Goal: Task Accomplishment & Management: Use online tool/utility

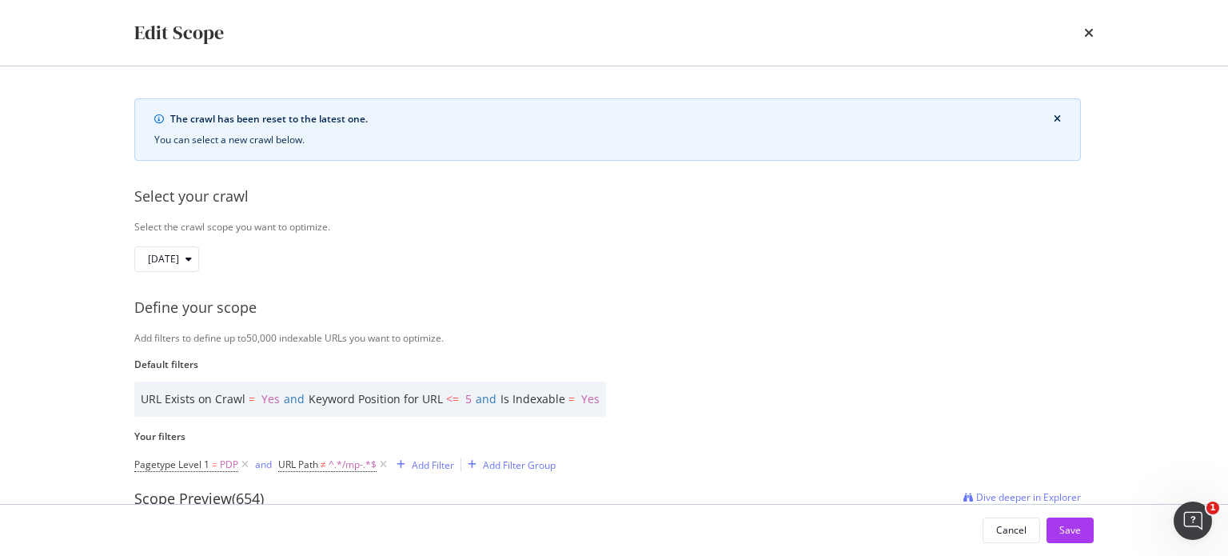
scroll to position [294, 0]
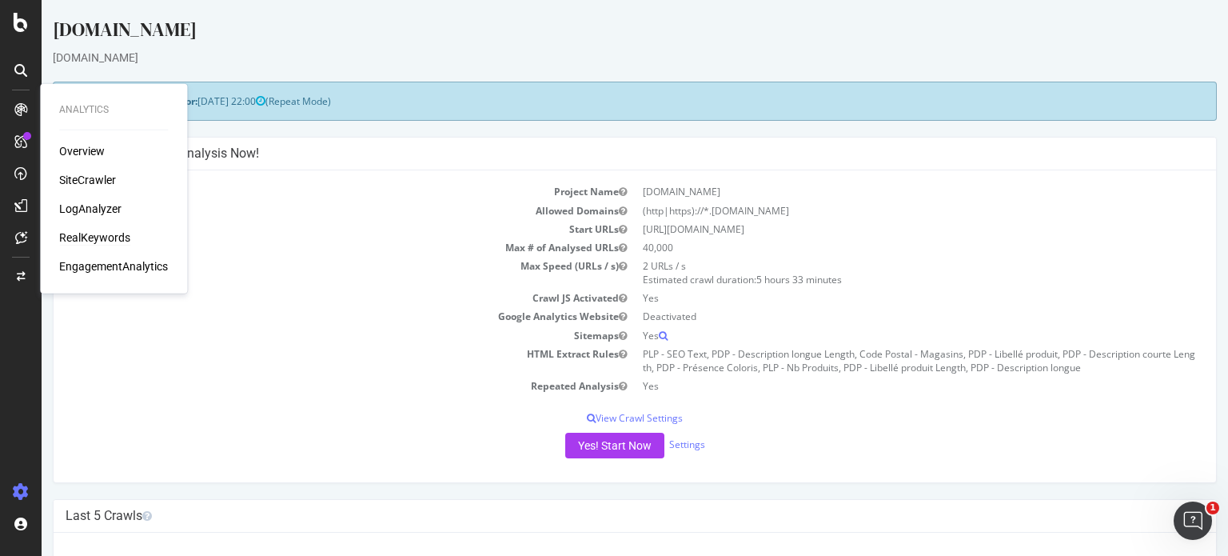
click at [83, 234] on div "RealKeywords" at bounding box center [94, 237] width 71 height 16
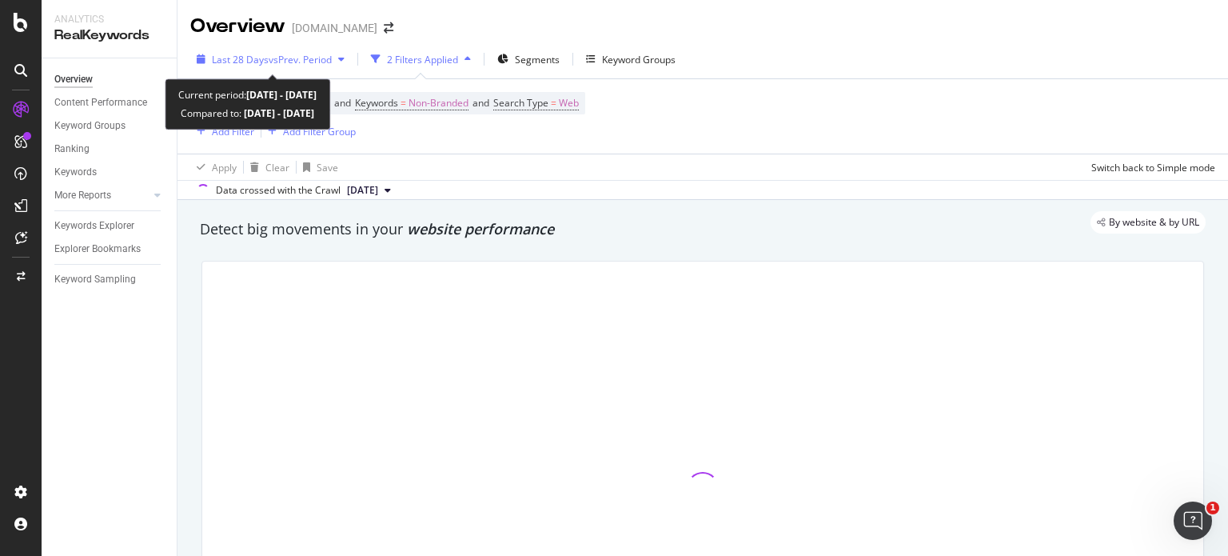
click at [316, 54] on span "vs Prev. Period" at bounding box center [300, 60] width 63 height 14
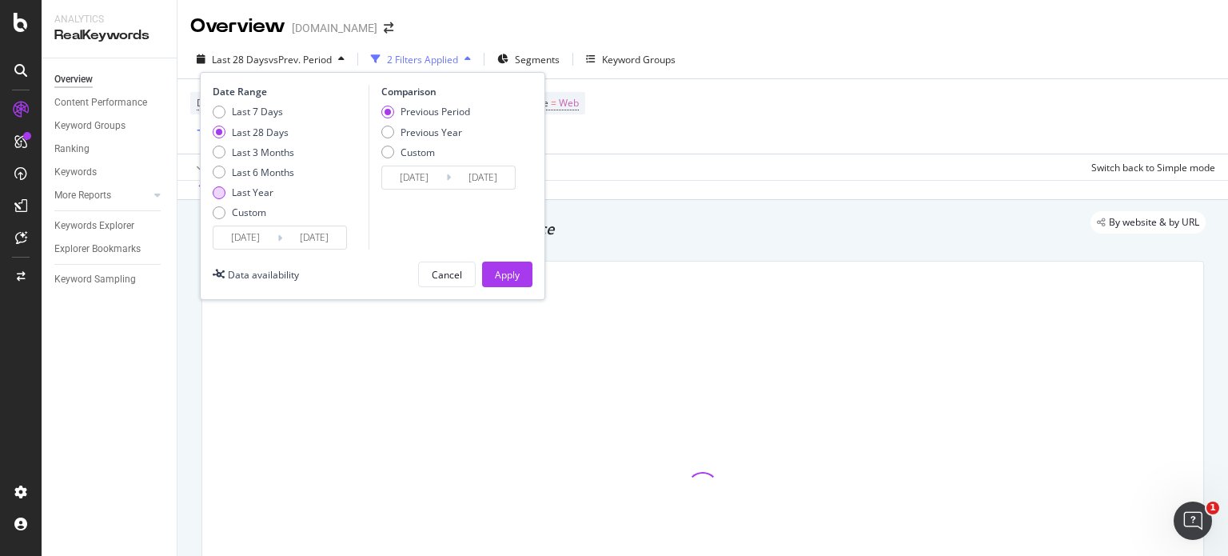
click at [253, 193] on div "Last Year" at bounding box center [253, 192] width 42 height 14
type input "2024/08/17"
type input "2023/08/18"
type input "2024/08/16"
click at [416, 135] on div "Previous Year" at bounding box center [432, 133] width 62 height 14
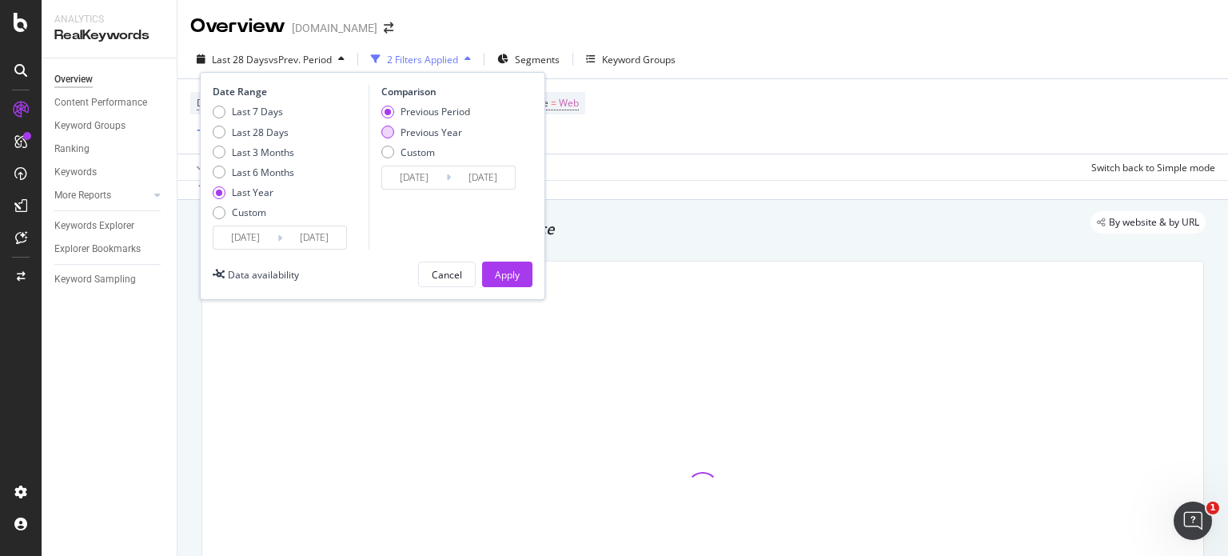
type input "2023/08/19"
type input "2024/08/17"
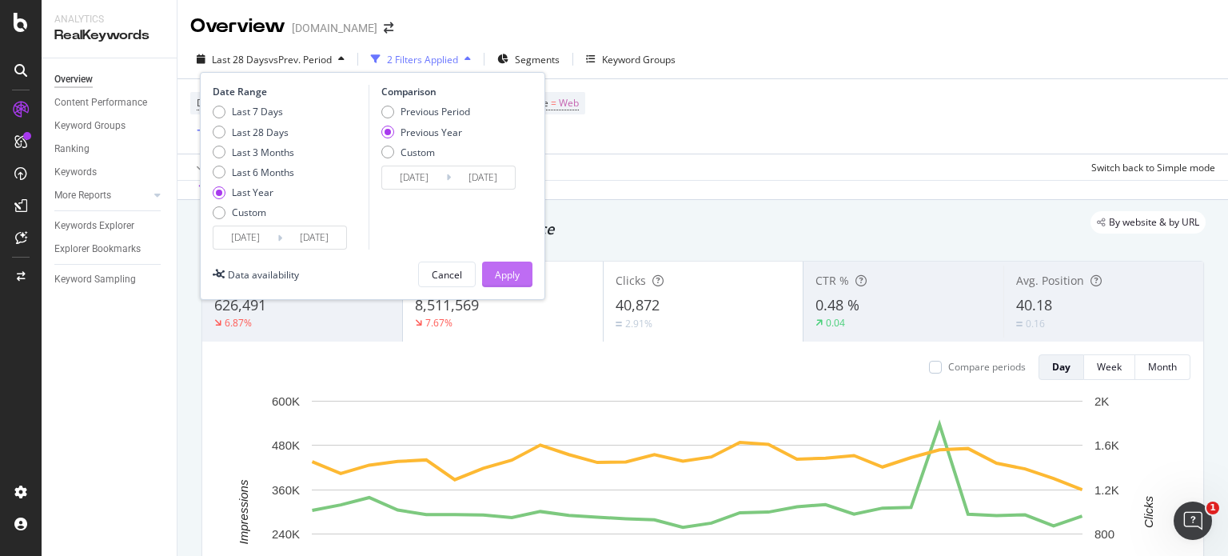
click at [504, 275] on div "Apply" at bounding box center [507, 275] width 25 height 14
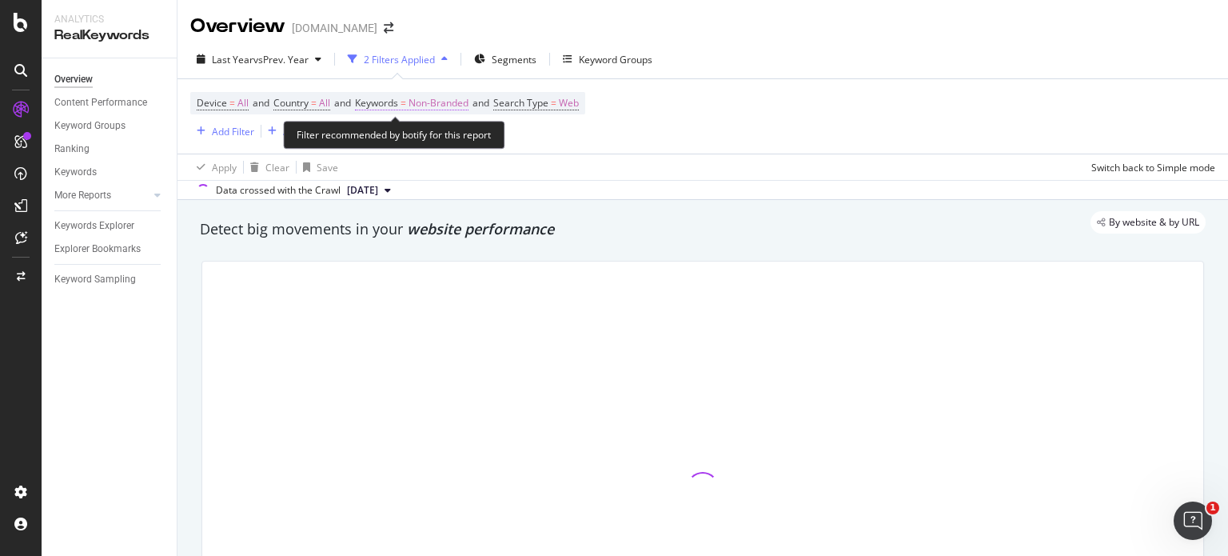
click at [465, 103] on span "Non-Branded" at bounding box center [439, 103] width 60 height 22
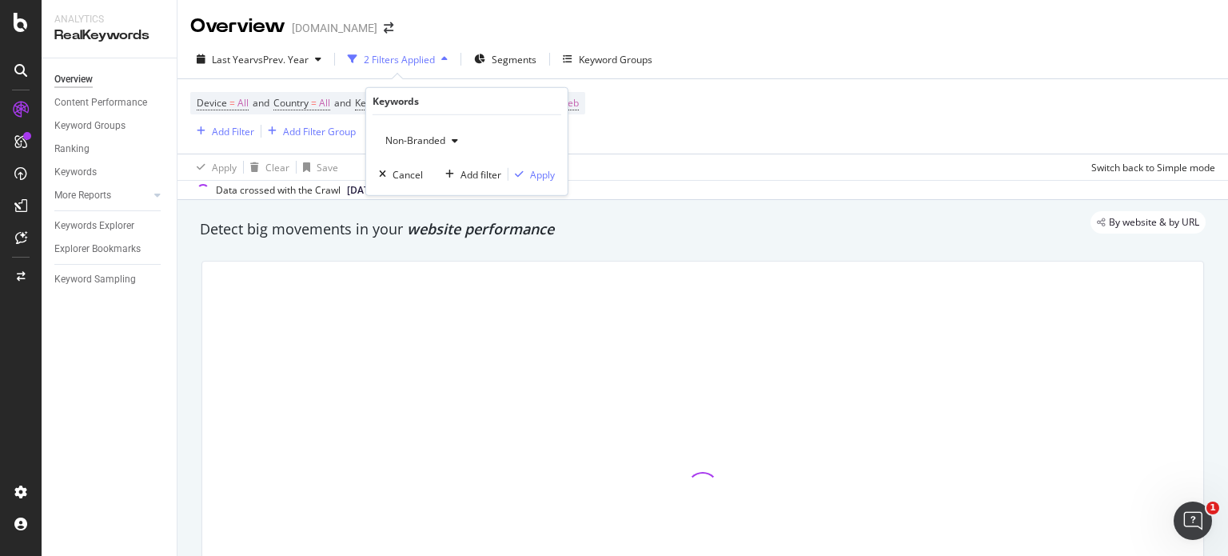
click at [422, 149] on div "Non-Branded" at bounding box center [422, 141] width 86 height 24
click at [410, 148] on div "Non-Branded" at bounding box center [422, 141] width 86 height 24
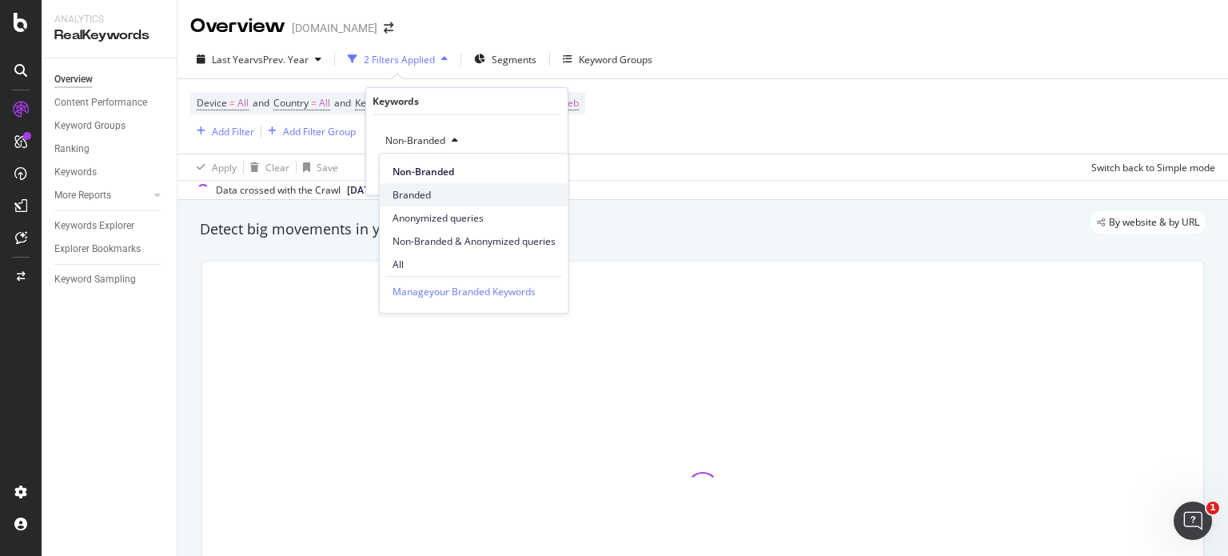
click at [412, 193] on span "Branded" at bounding box center [474, 195] width 163 height 14
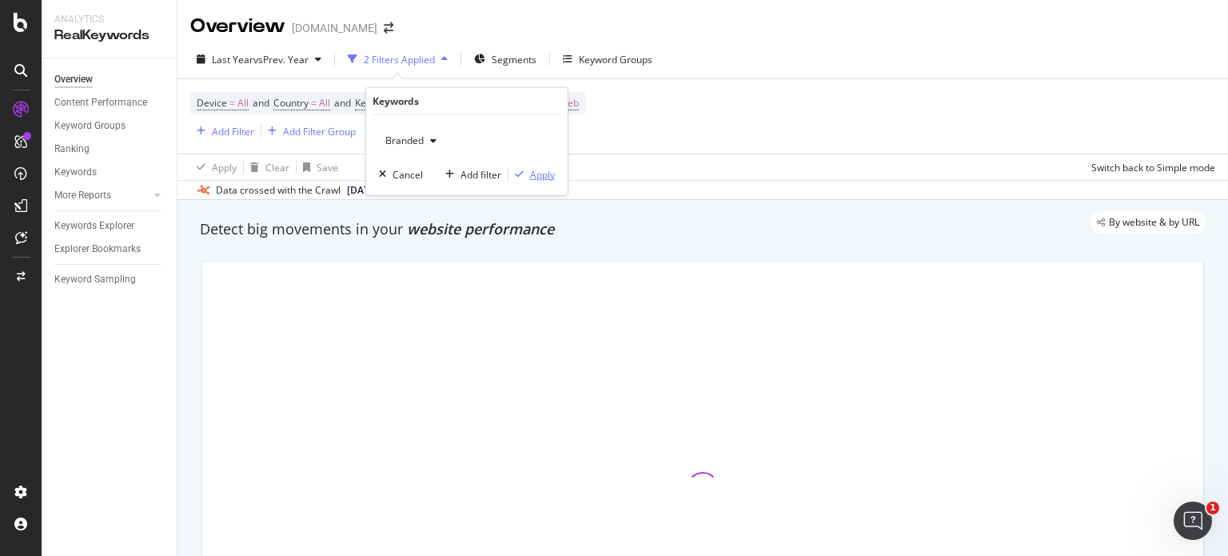
click at [540, 173] on div "Apply" at bounding box center [542, 174] width 25 height 14
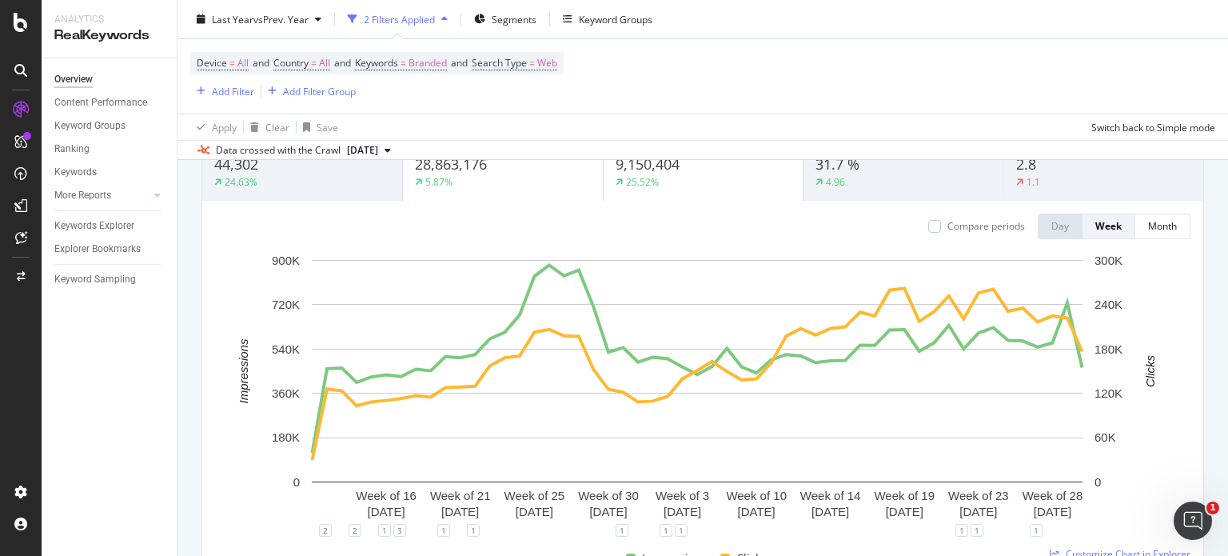
scroll to position [102, 0]
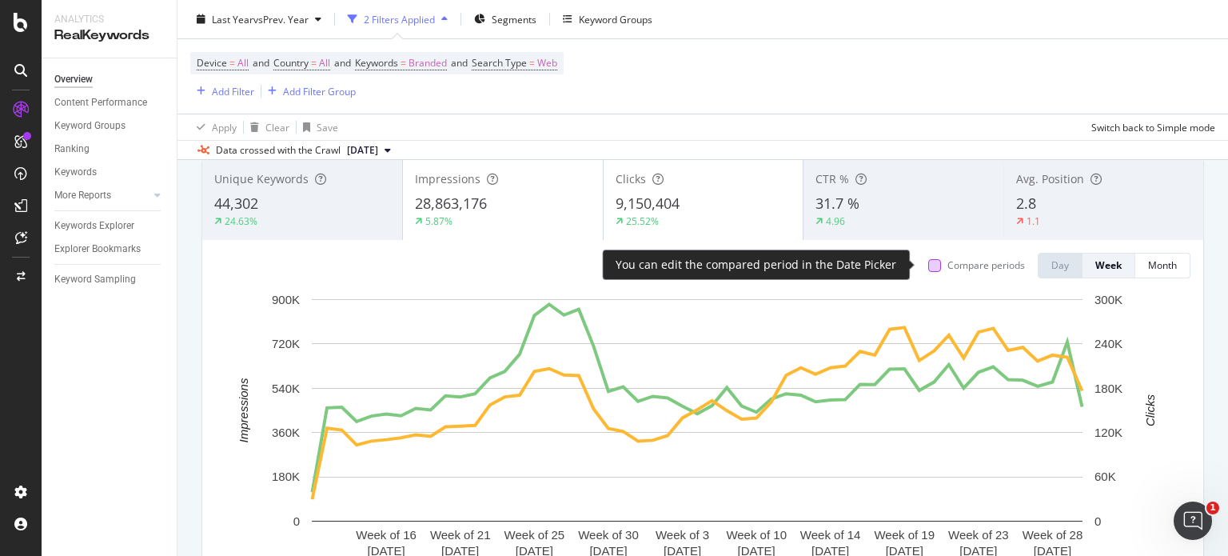
click at [928, 265] on div at bounding box center [934, 265] width 13 height 13
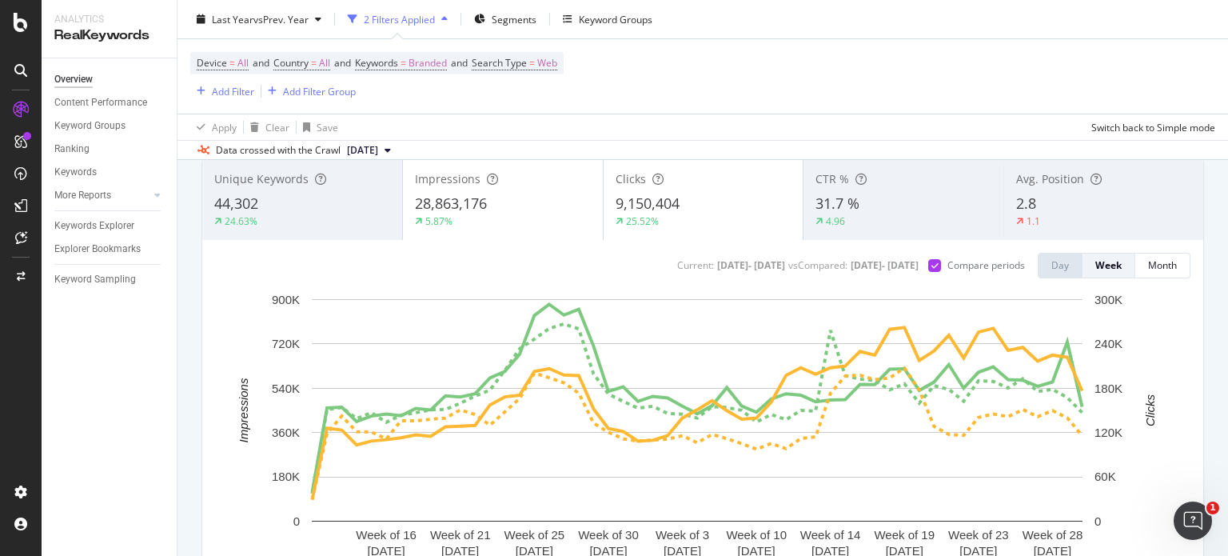
click at [538, 197] on div "28,863,176" at bounding box center [503, 203] width 176 height 21
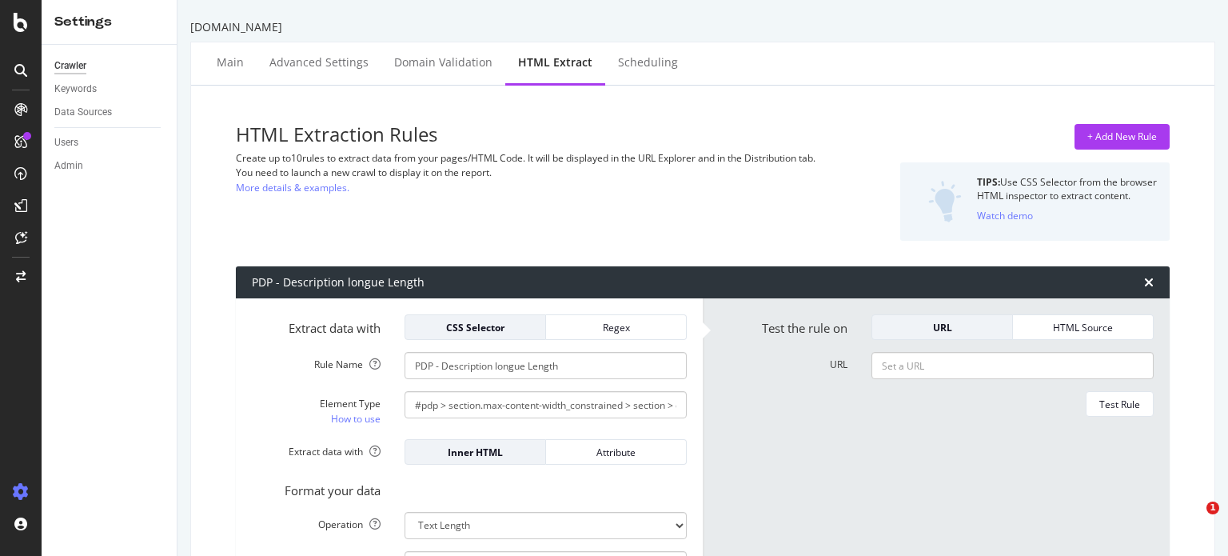
select select "html.length"
select select "exist"
select select "i"
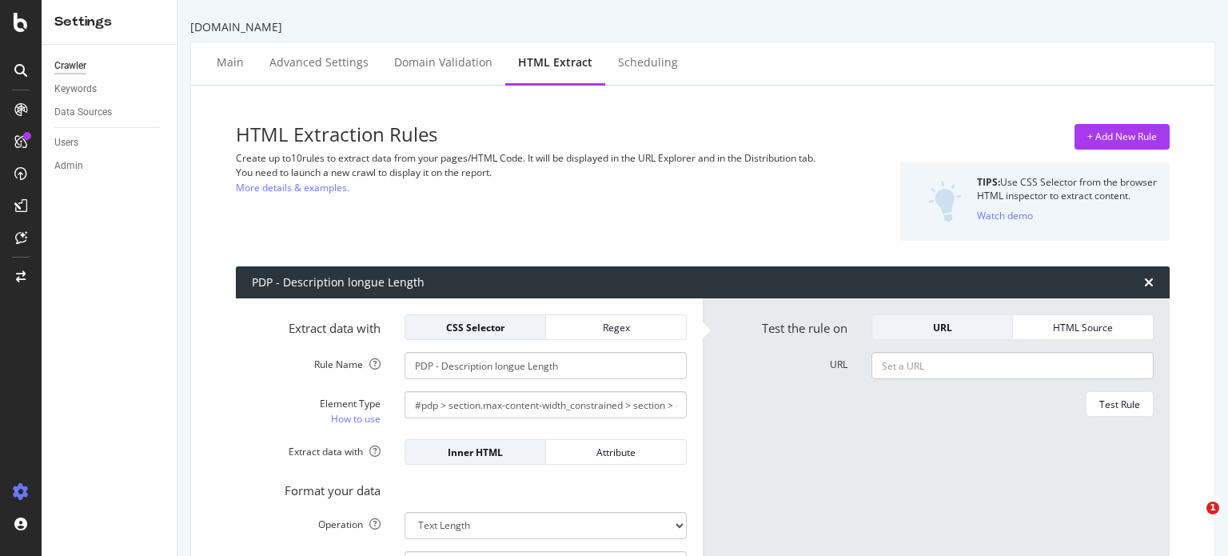
select select "html.length"
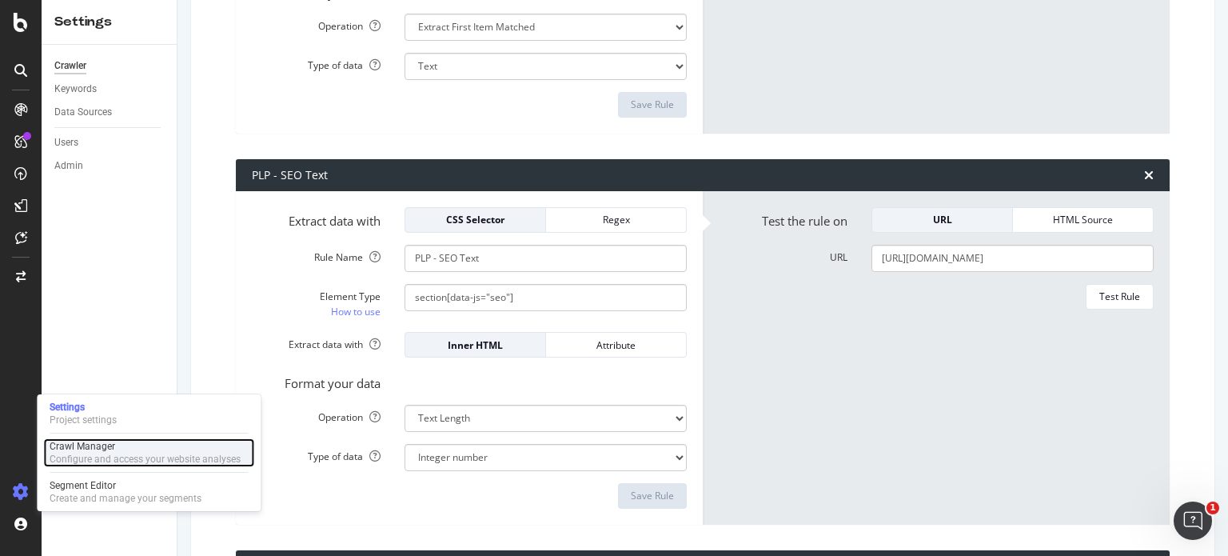
click at [77, 461] on div "Configure and access your website analyses" at bounding box center [145, 458] width 191 height 13
